Goal: Information Seeking & Learning: Learn about a topic

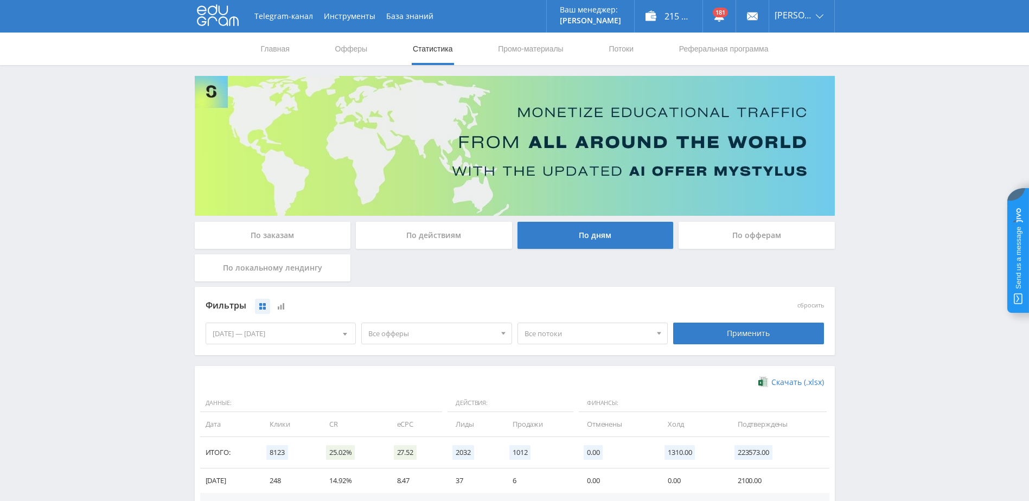
scroll to position [108, 0]
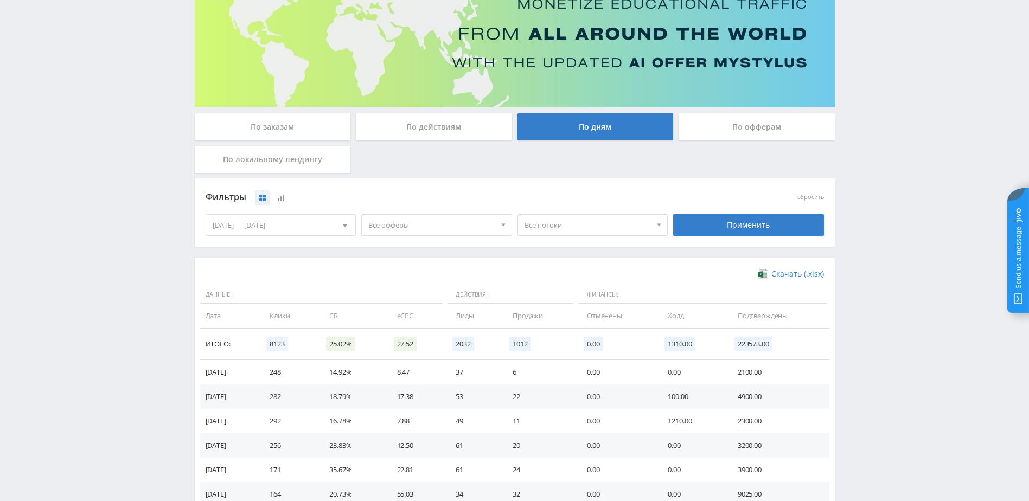
click at [936, 340] on div "Telegram-канал Инструменты База знаний Ваш менеджер: [PERSON_NAME] Alex Online …" at bounding box center [514, 422] width 1029 height 1061
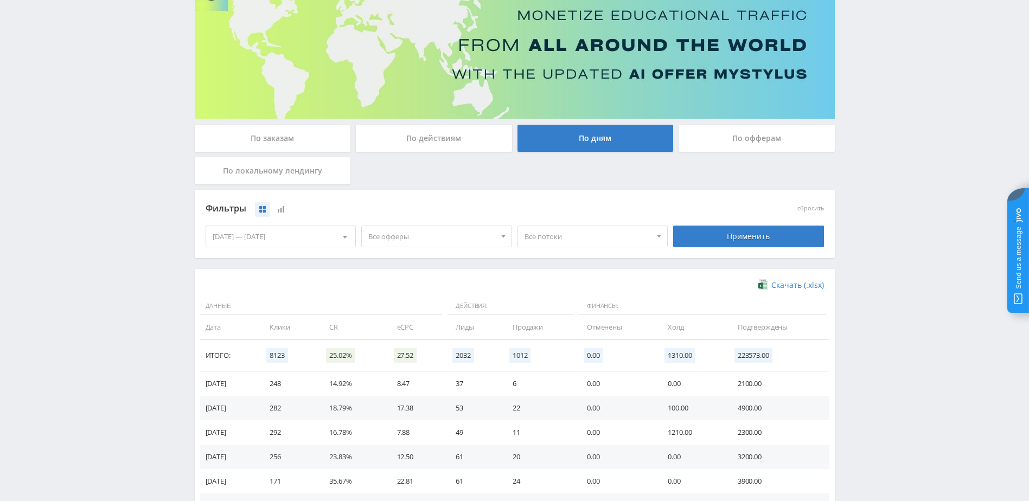
scroll to position [163, 0]
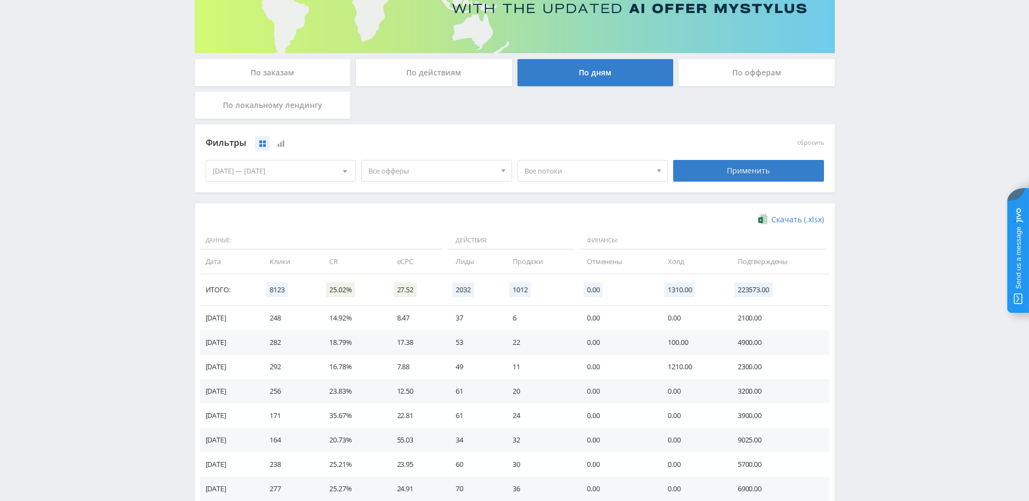
click at [450, 177] on span "Все офферы" at bounding box center [431, 171] width 127 height 21
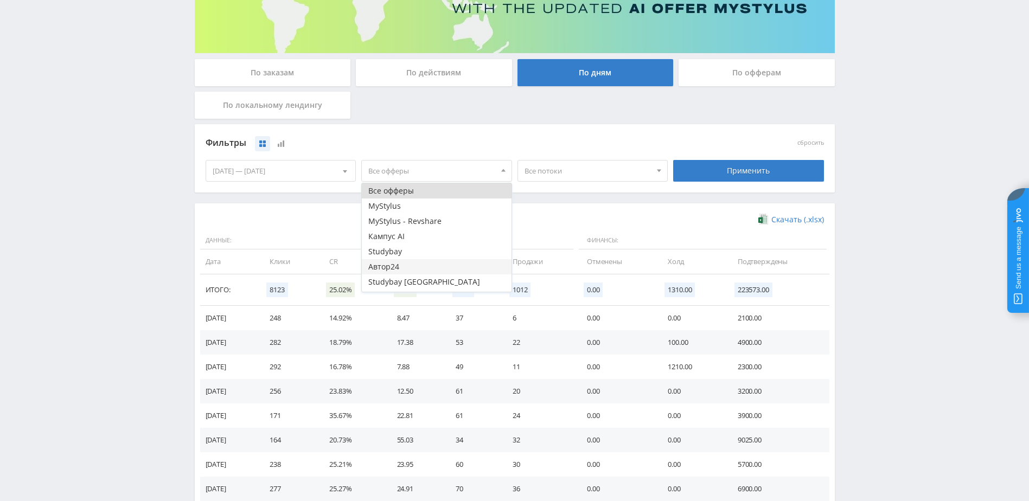
click at [412, 264] on button "Автор24" at bounding box center [437, 266] width 150 height 15
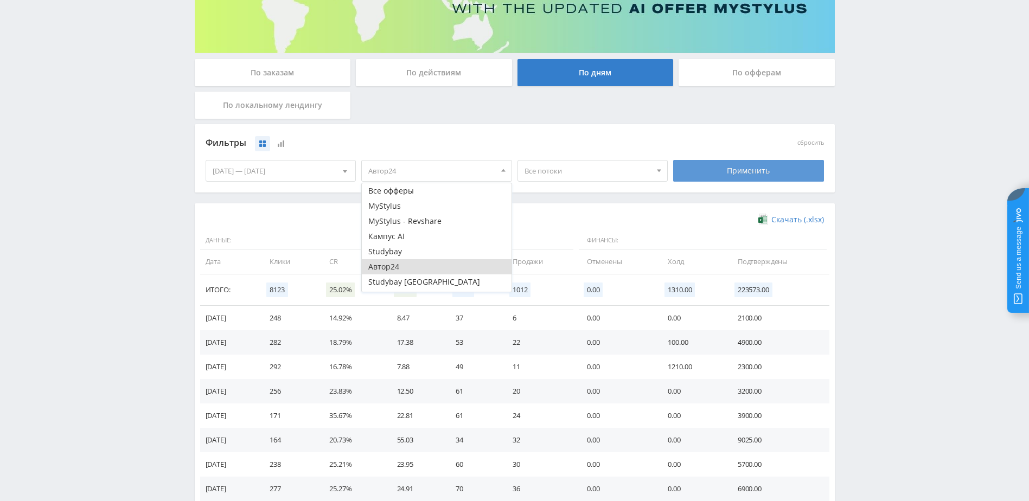
click at [771, 166] on div "Применить" at bounding box center [748, 171] width 151 height 22
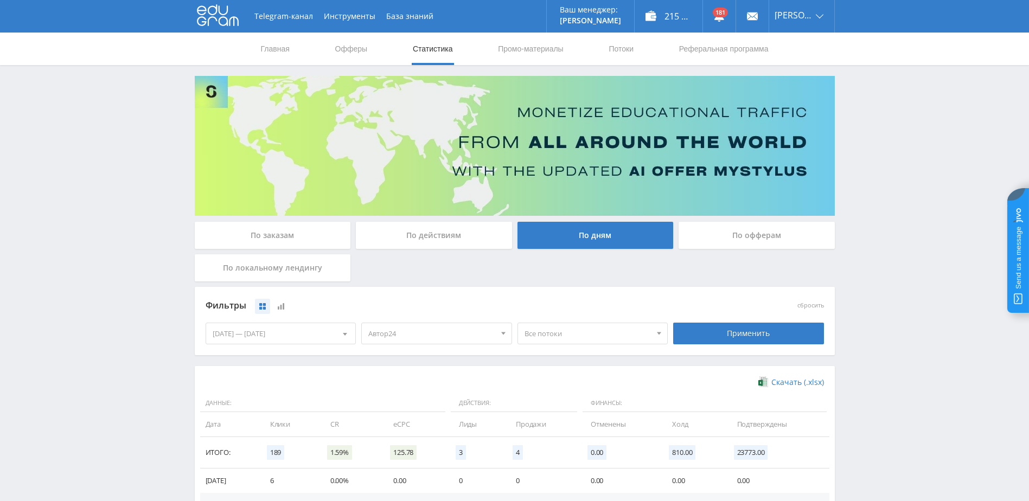
click at [577, 331] on span "Все потоки" at bounding box center [587, 333] width 127 height 21
click at [554, 447] on button "ИИ" at bounding box center [593, 446] width 150 height 15
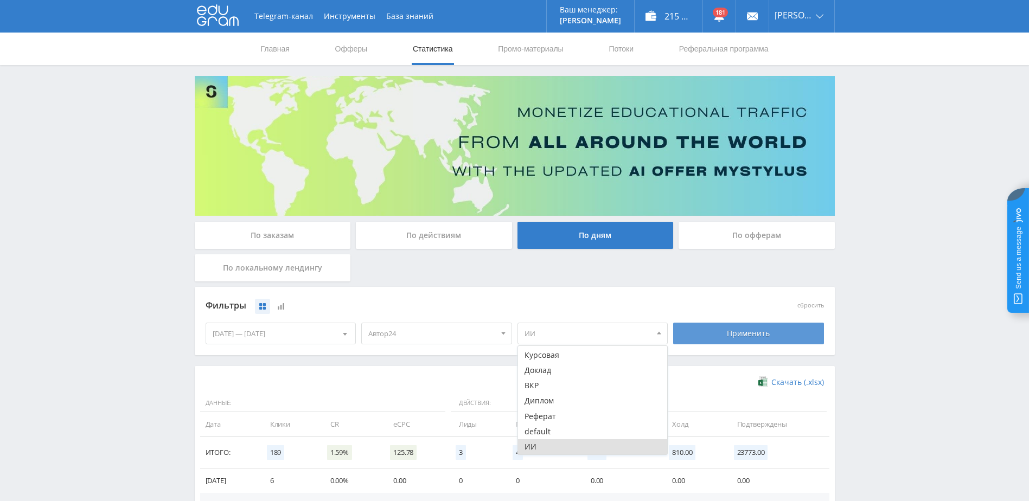
click at [742, 335] on div "Применить" at bounding box center [748, 334] width 151 height 22
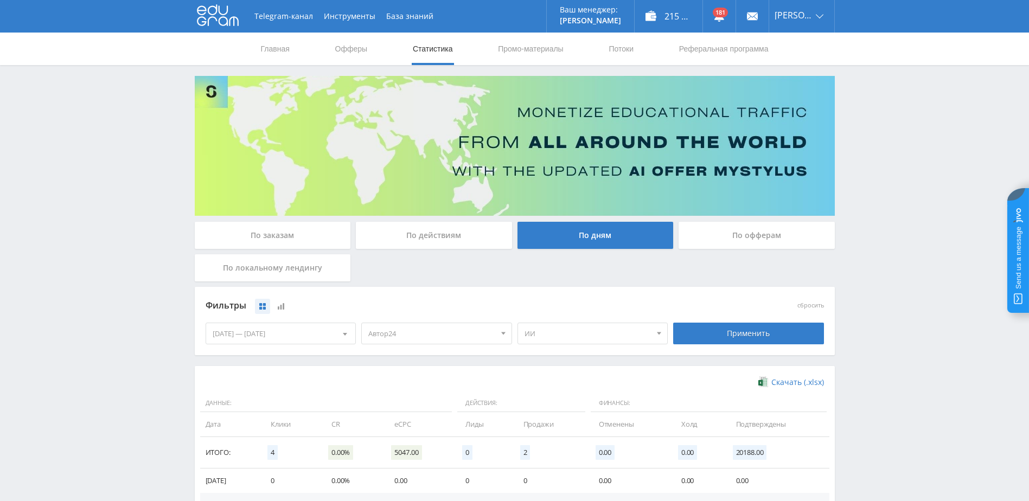
click at [552, 337] on span "ИИ" at bounding box center [587, 333] width 127 height 21
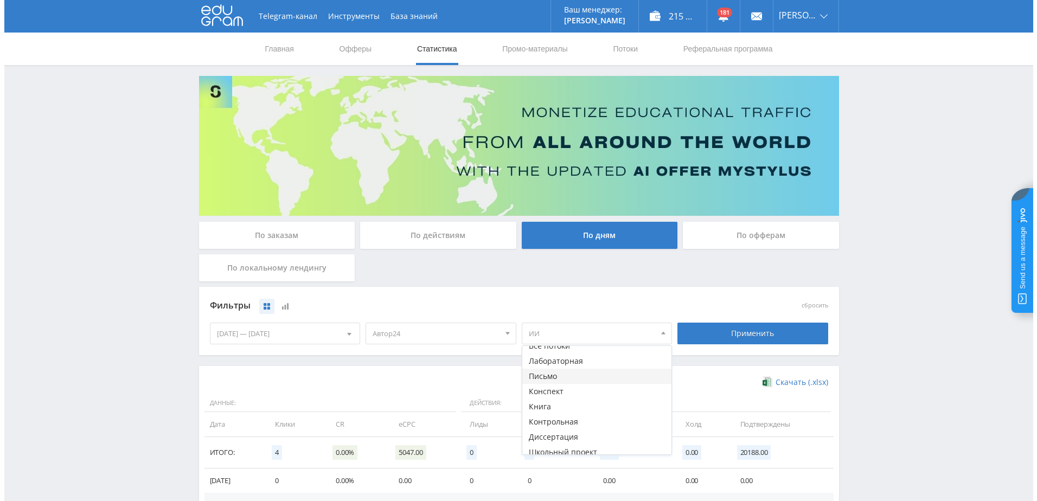
scroll to position [0, 0]
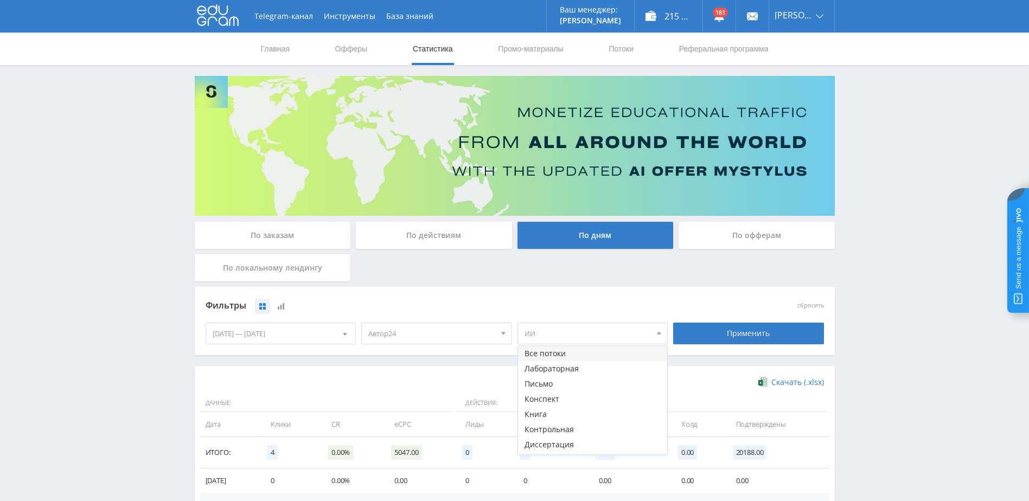
click at [592, 356] on button "Все потоки" at bounding box center [593, 353] width 150 height 15
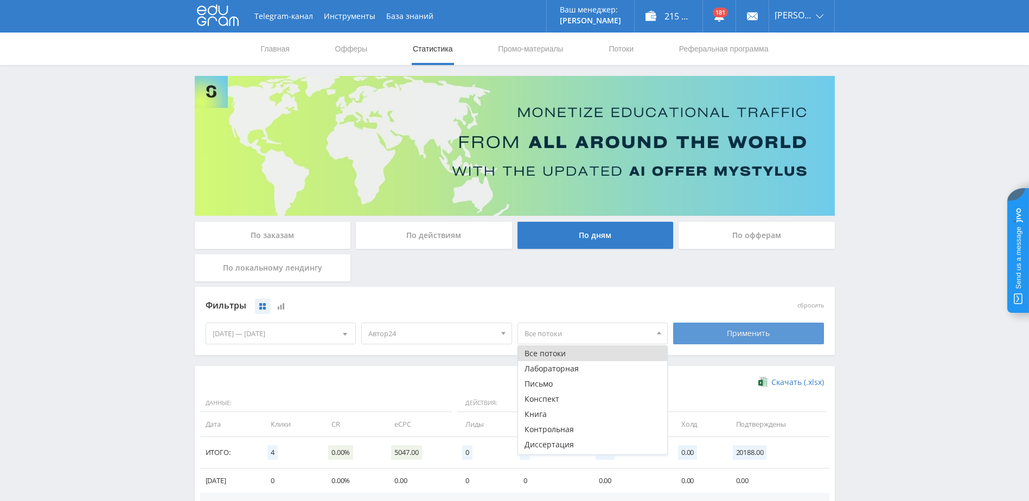
click at [715, 331] on div "Применить" at bounding box center [748, 334] width 151 height 22
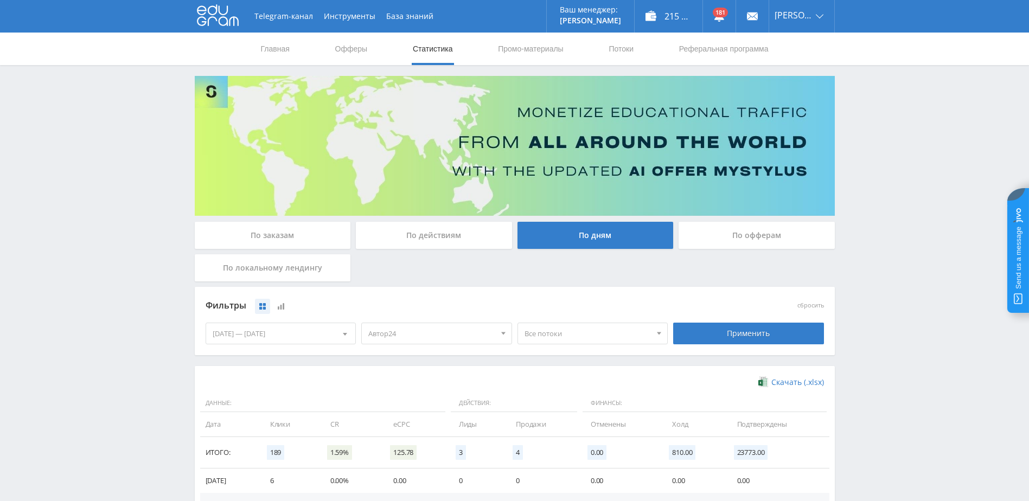
click at [451, 341] on span "Автор24" at bounding box center [431, 333] width 127 height 21
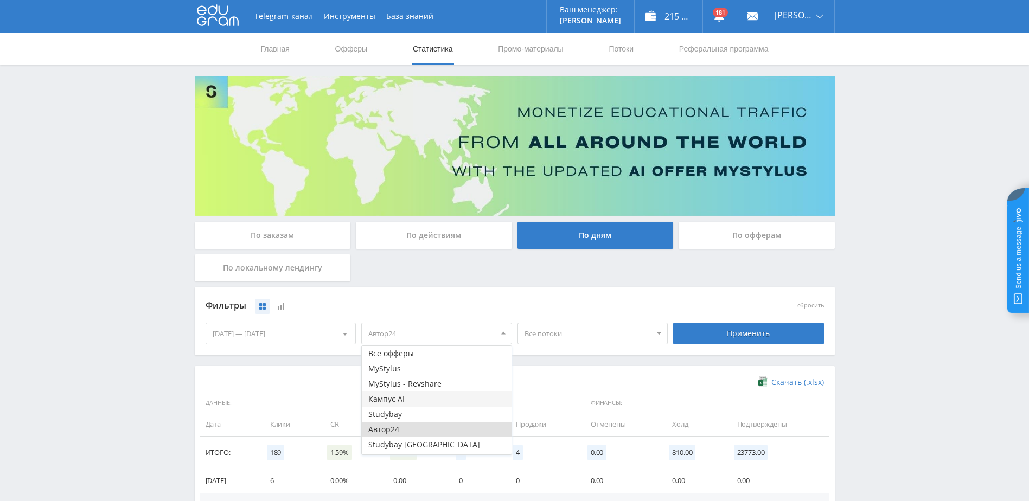
click at [417, 396] on button "Кампус AI" at bounding box center [437, 399] width 150 height 15
click at [407, 430] on button "Автор24" at bounding box center [437, 429] width 150 height 15
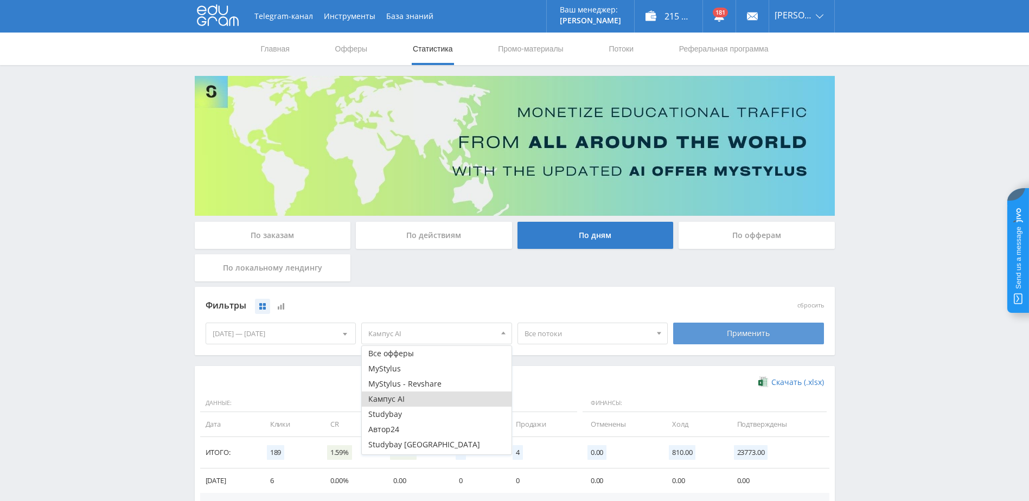
click at [719, 330] on div "Применить" at bounding box center [748, 334] width 151 height 22
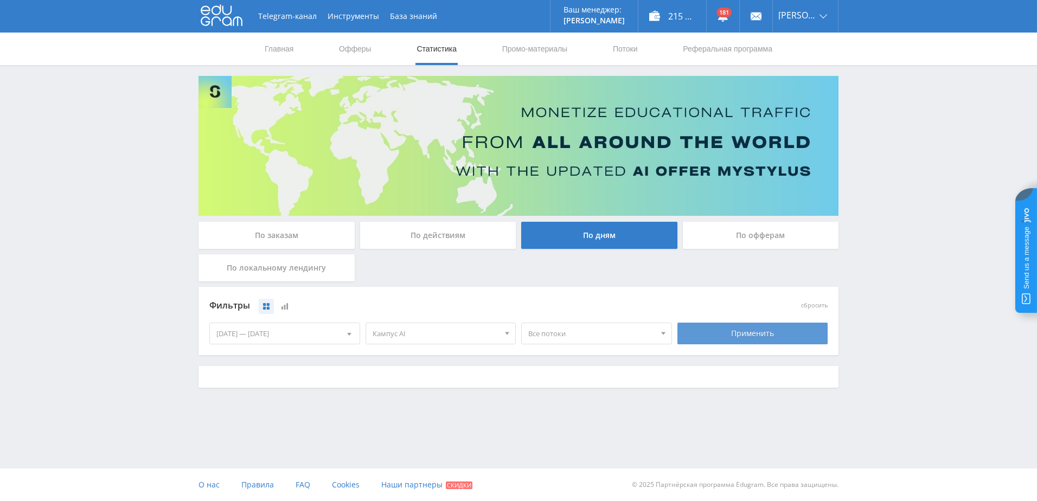
click at [731, 325] on div "Применить" at bounding box center [752, 334] width 151 height 22
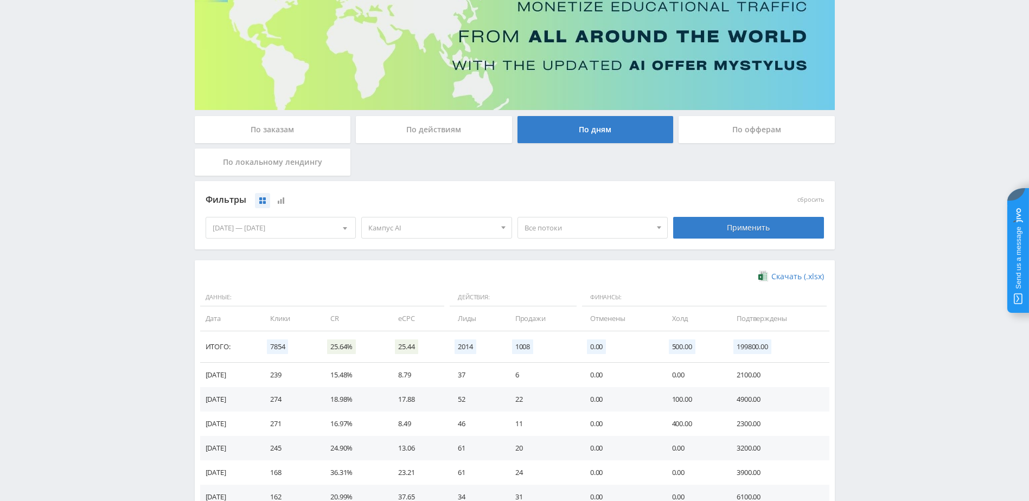
scroll to position [108, 0]
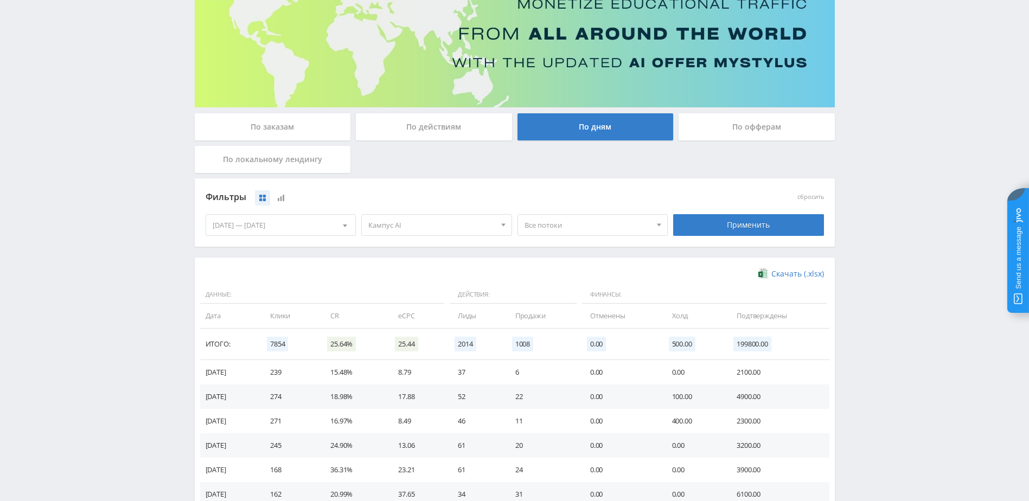
click at [578, 227] on span "Все потоки" at bounding box center [587, 225] width 127 height 21
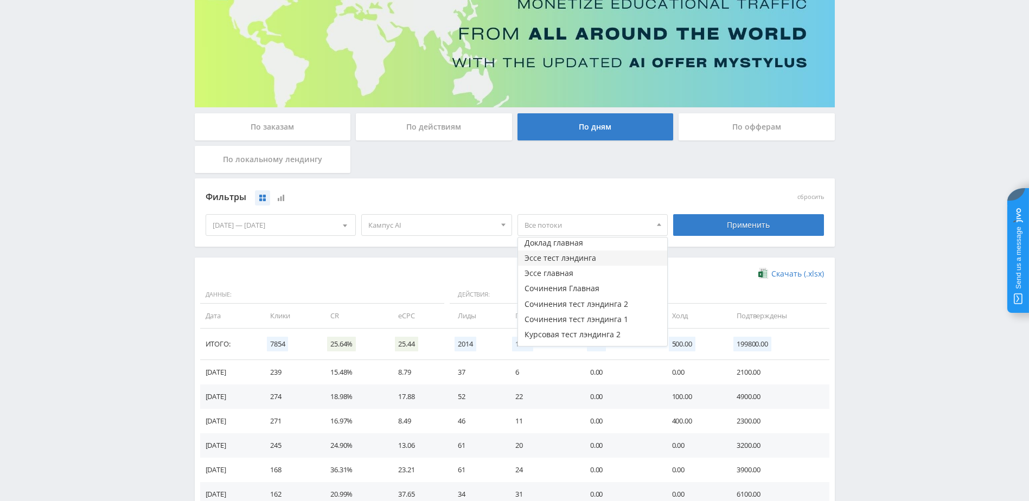
scroll to position [196, 0]
click at [569, 207] on div "Фильтры" at bounding box center [437, 197] width 468 height 25
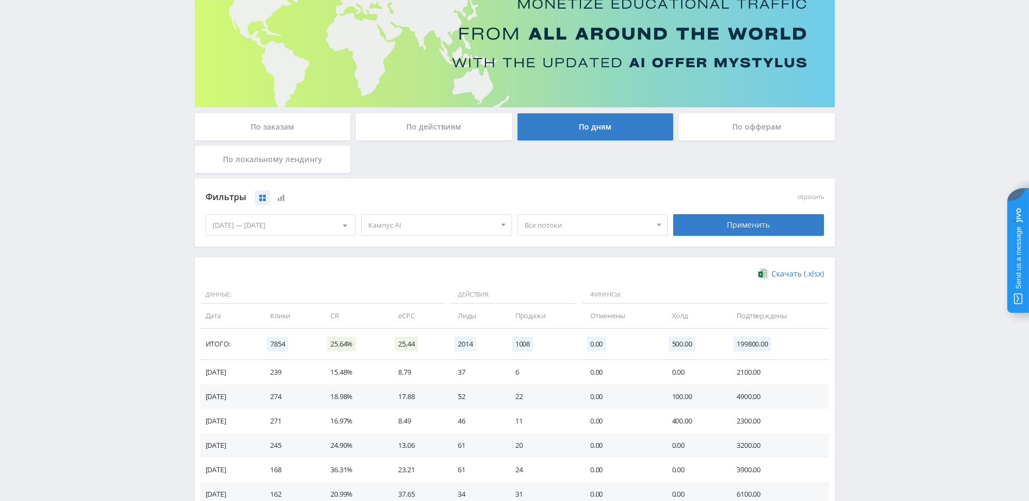
click at [424, 227] on span "Кампус AI" at bounding box center [431, 225] width 127 height 21
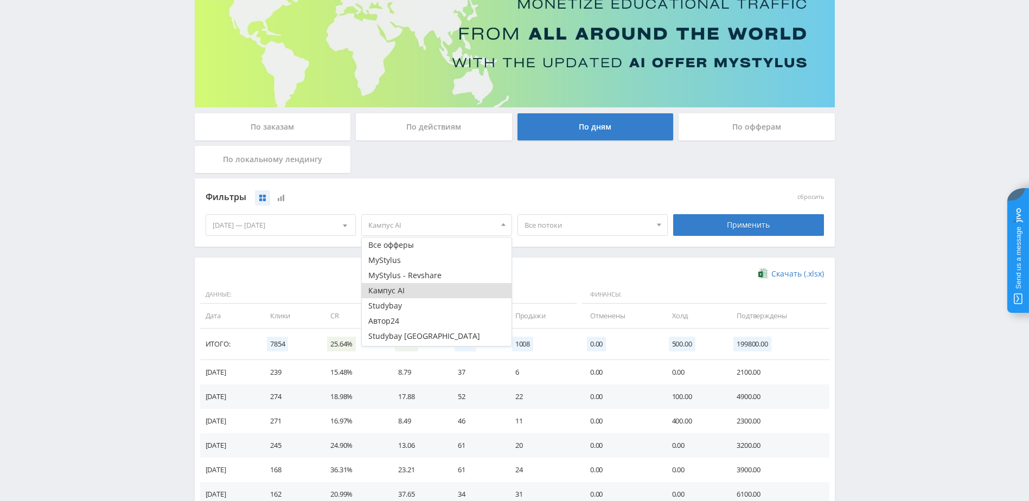
click at [437, 290] on button "Кампус AI" at bounding box center [437, 290] width 150 height 15
click at [409, 335] on button "Study AI (RevShare)" at bounding box center [437, 338] width 150 height 15
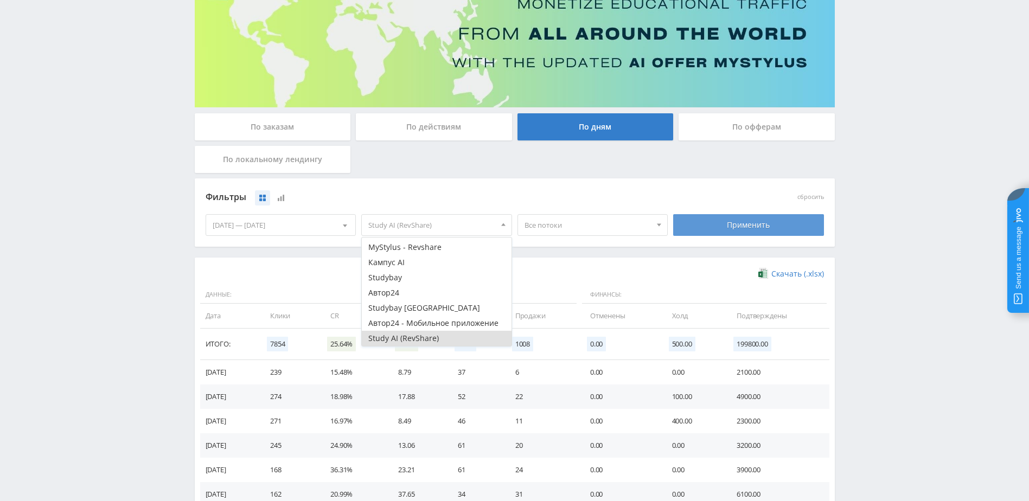
click at [728, 220] on div "Применить" at bounding box center [748, 225] width 151 height 22
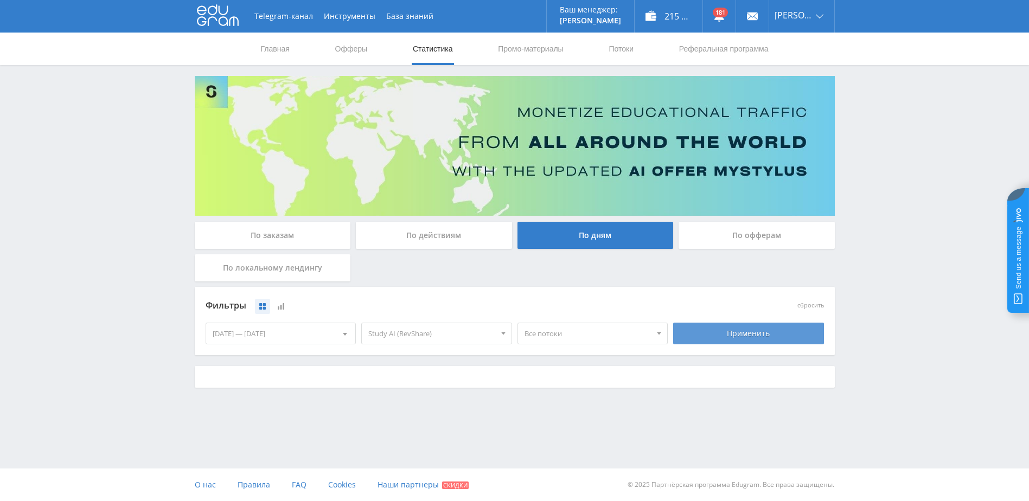
scroll to position [0, 0]
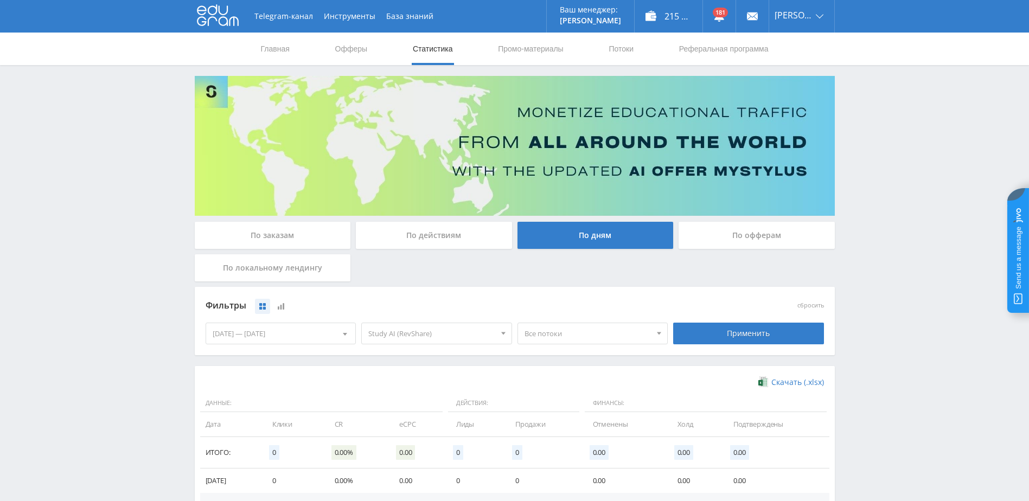
click at [420, 325] on span "Study AI (RevShare)" at bounding box center [431, 333] width 127 height 21
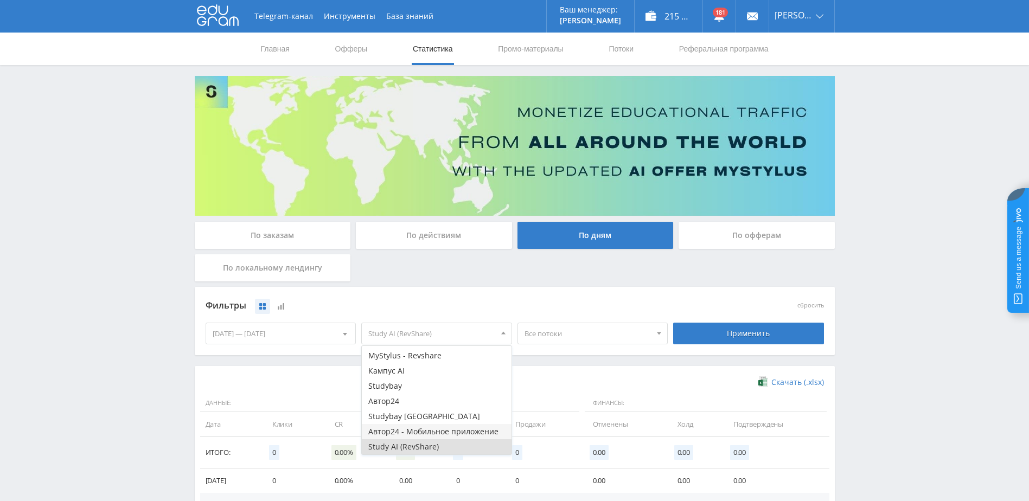
click at [439, 431] on button "Автор24 - Мобильное приложение" at bounding box center [437, 431] width 150 height 15
click at [460, 440] on button "Study AI (RevShare)" at bounding box center [437, 446] width 150 height 15
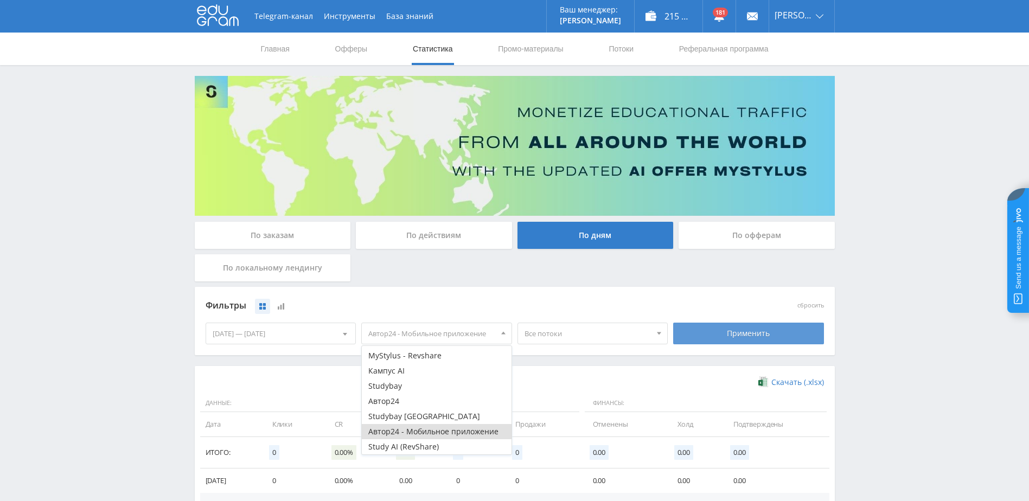
click at [705, 335] on div "Применить" at bounding box center [748, 334] width 151 height 22
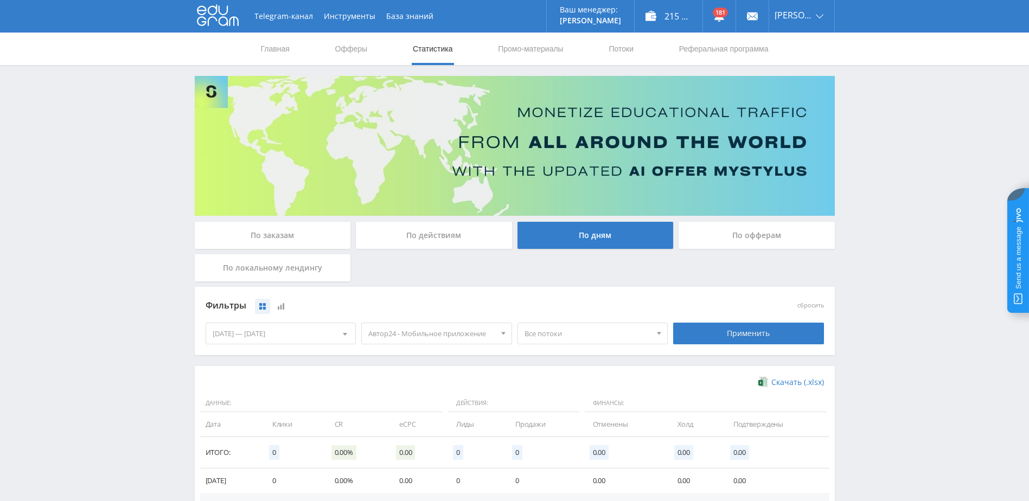
click at [447, 339] on span "Автор24 - Мобильное приложение" at bounding box center [431, 333] width 127 height 21
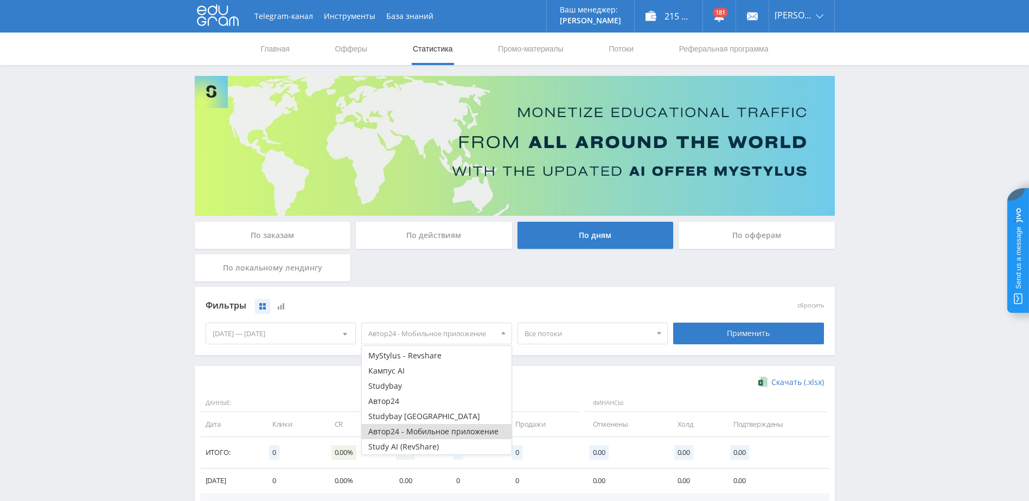
click at [404, 430] on button "Автор24 - Мобильное приложение" at bounding box center [437, 431] width 150 height 15
click at [410, 420] on button "Studybay [GEOGRAPHIC_DATA]" at bounding box center [437, 416] width 150 height 15
click at [413, 391] on button "Studybay" at bounding box center [437, 386] width 150 height 15
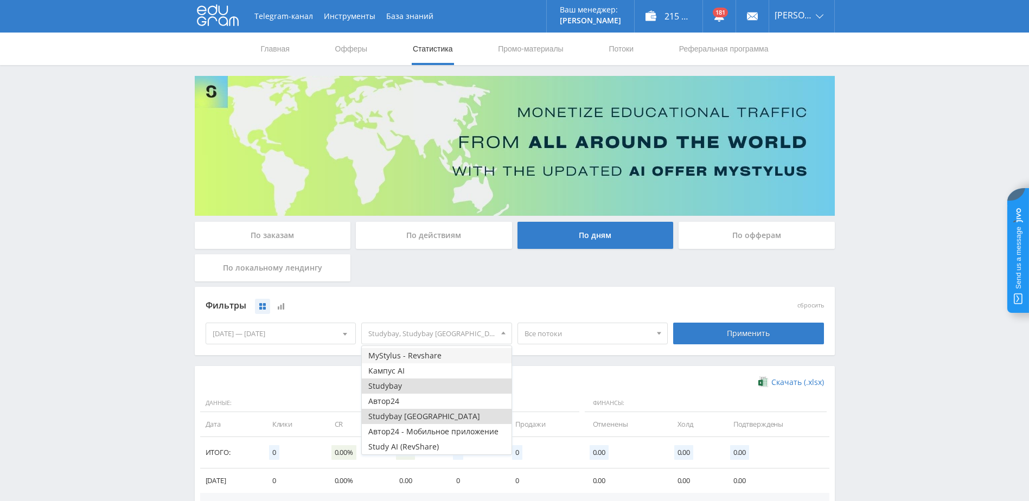
click at [411, 355] on button "MyStylus - Revshare" at bounding box center [437, 355] width 150 height 15
click at [427, 367] on button "MyStylus" at bounding box center [437, 368] width 150 height 15
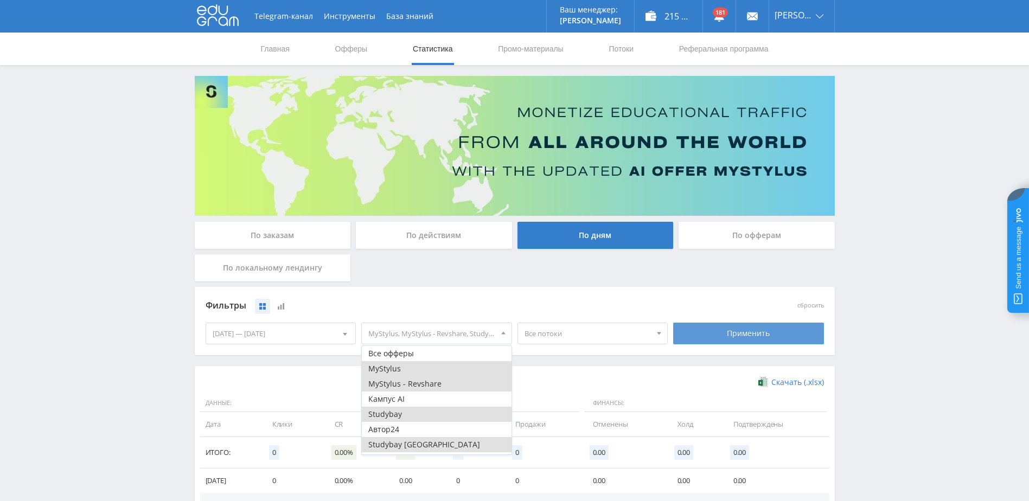
click at [715, 344] on div "Применить" at bounding box center [748, 334] width 151 height 22
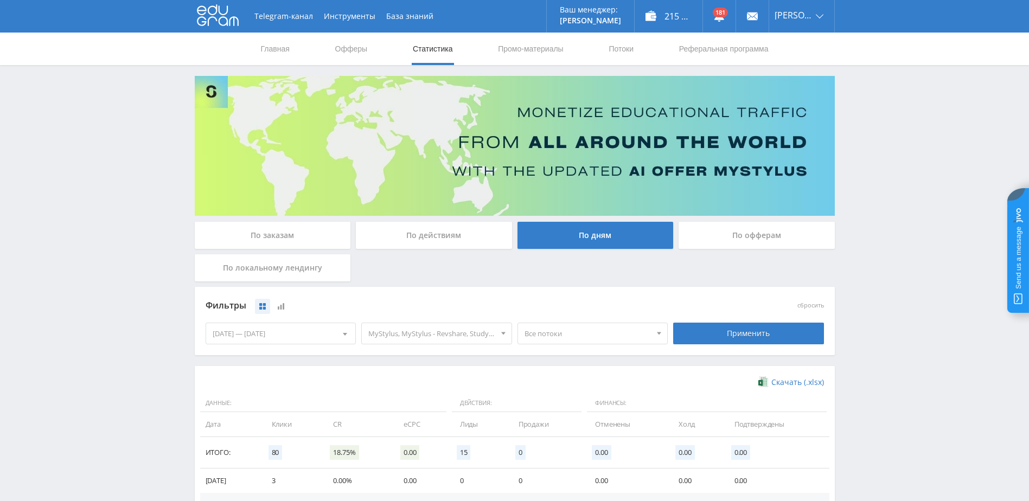
click at [460, 335] on span "MyStylus, MyStylus - Revshare, Studybay, Studybay [GEOGRAPHIC_DATA]" at bounding box center [431, 333] width 127 height 21
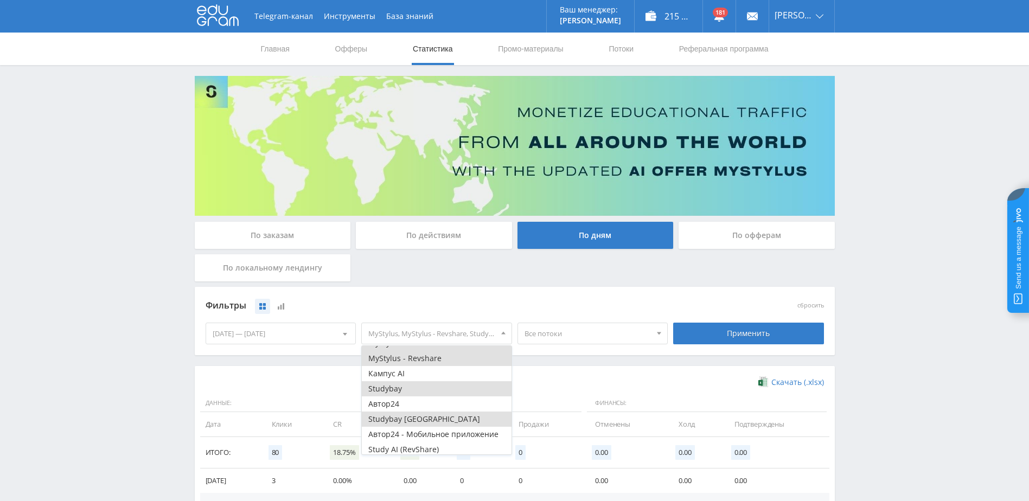
scroll to position [28, 0]
click at [414, 439] on button "Study AI (RevShare)" at bounding box center [437, 446] width 150 height 15
click at [421, 436] on button "Автор24 - Мобильное приложение" at bounding box center [437, 431] width 150 height 15
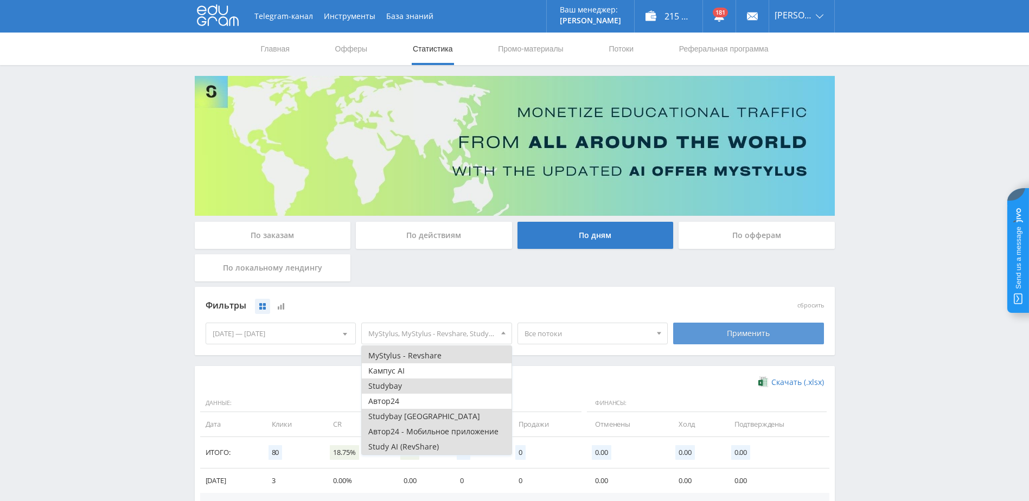
click at [751, 341] on div "Применить" at bounding box center [748, 334] width 151 height 22
